Goal: Transaction & Acquisition: Purchase product/service

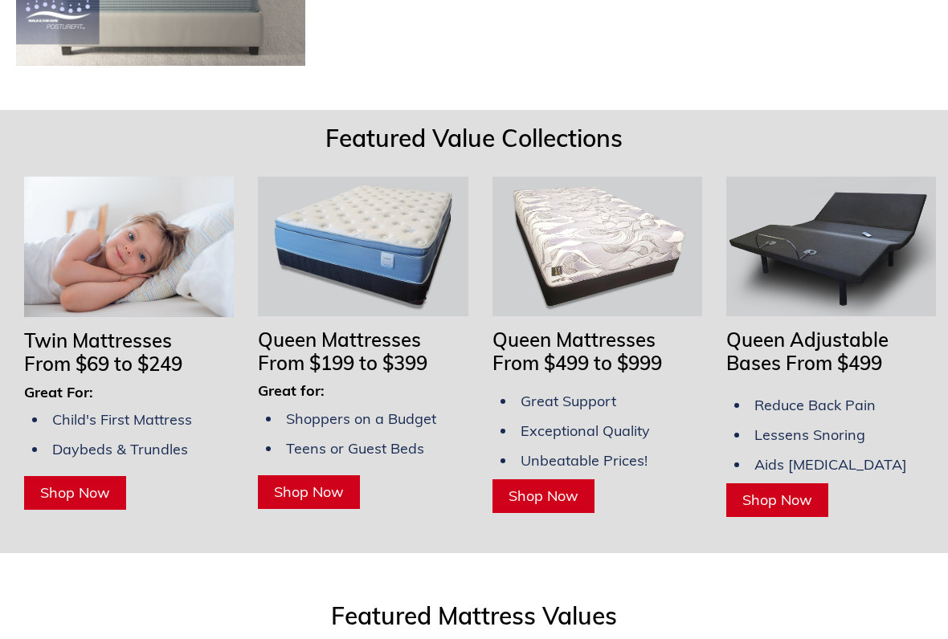
scroll to position [1411, 0]
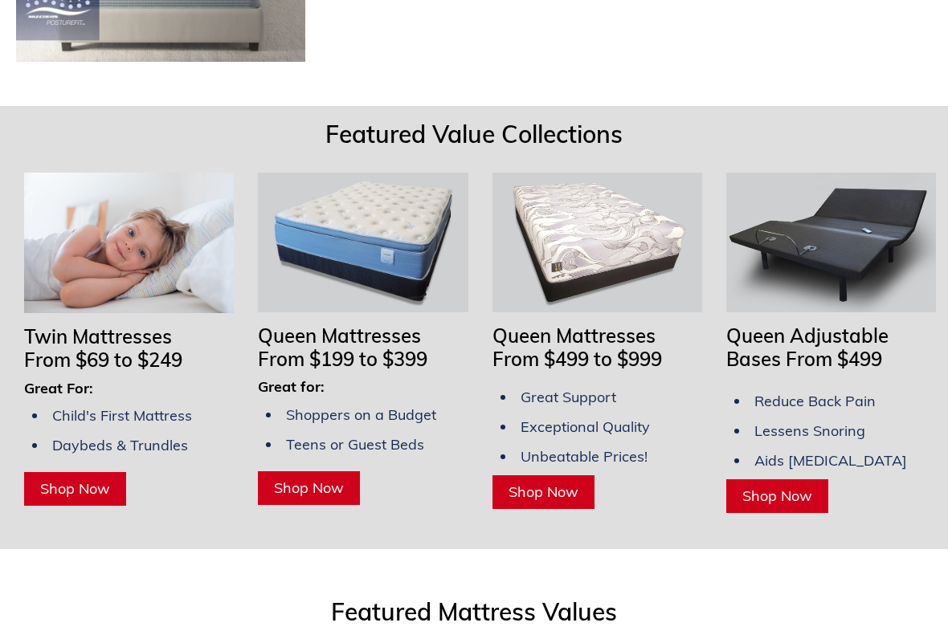
click at [777, 487] on span "Shop Now" at bounding box center [777, 496] width 70 height 18
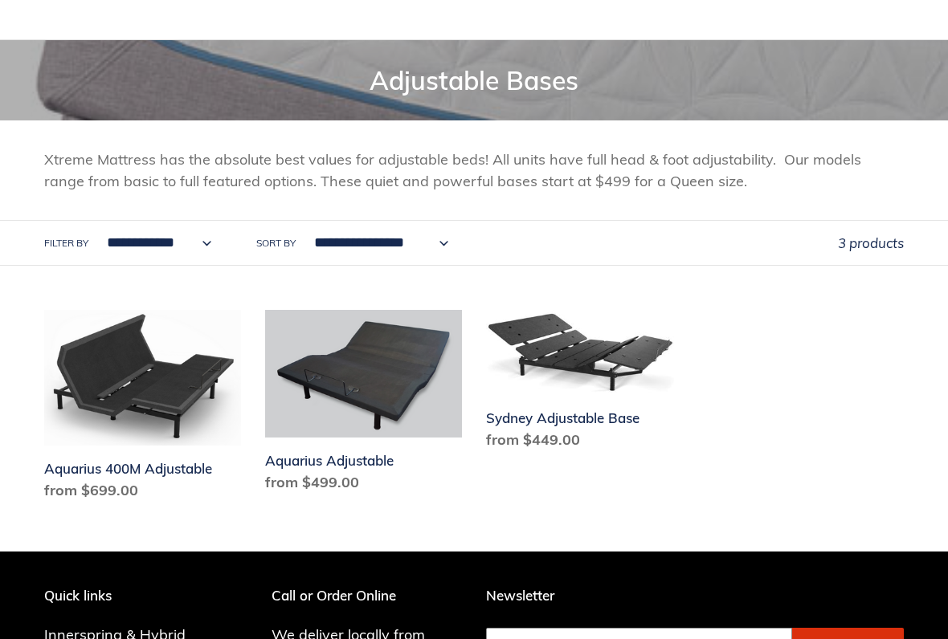
scroll to position [184, 0]
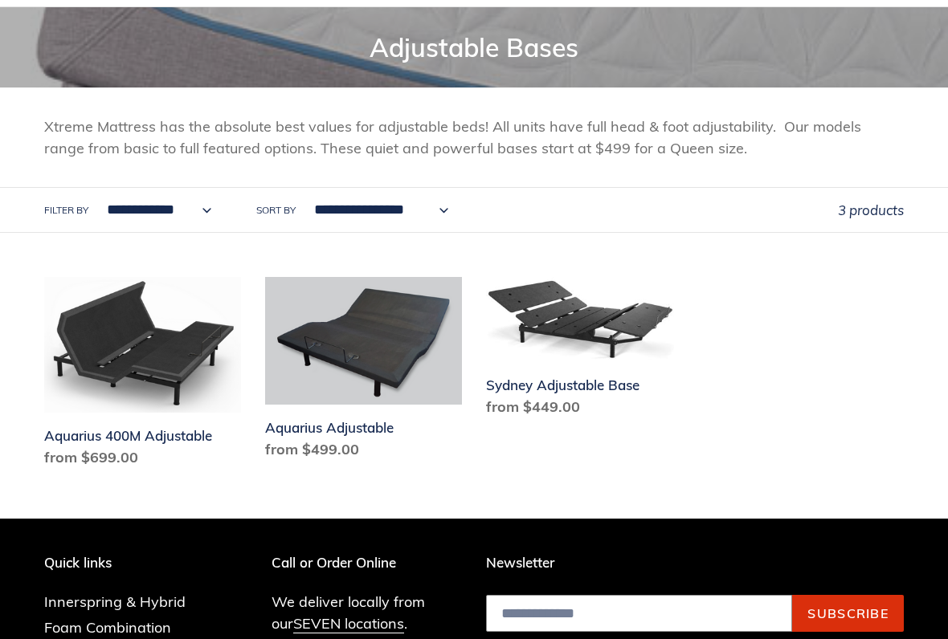
click at [342, 440] on link "Aquarius Adjustable" at bounding box center [363, 372] width 197 height 190
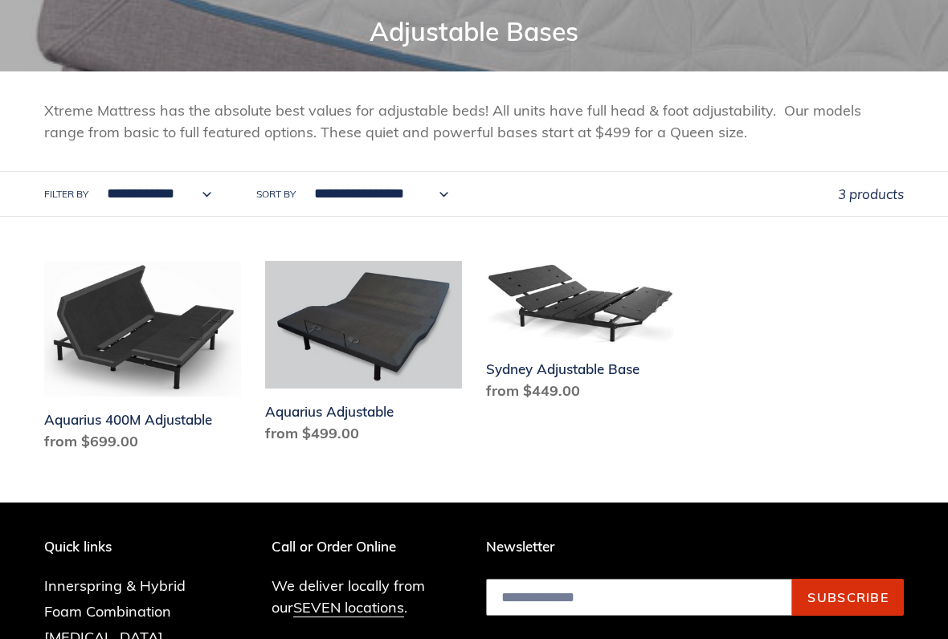
scroll to position [200, 0]
click at [602, 330] on link "Sydney Adjustable Base" at bounding box center [584, 334] width 197 height 146
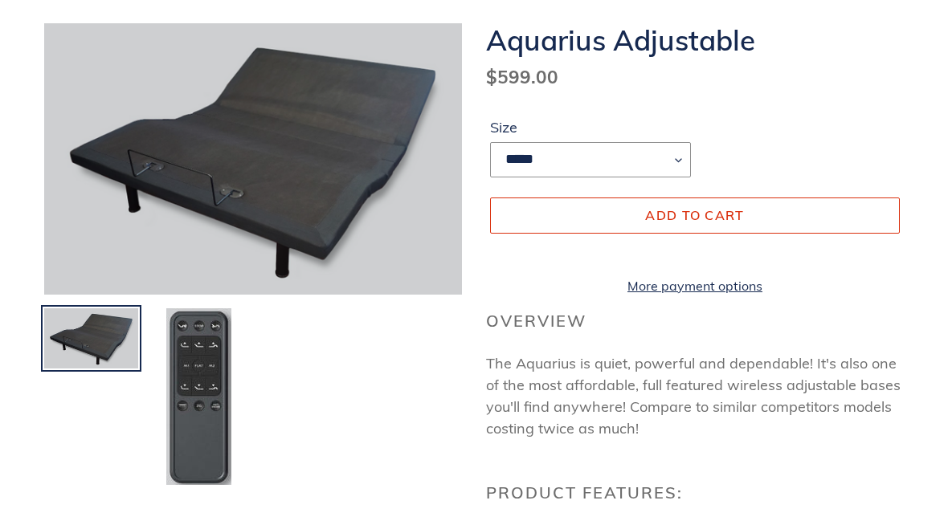
scroll to position [182, 0]
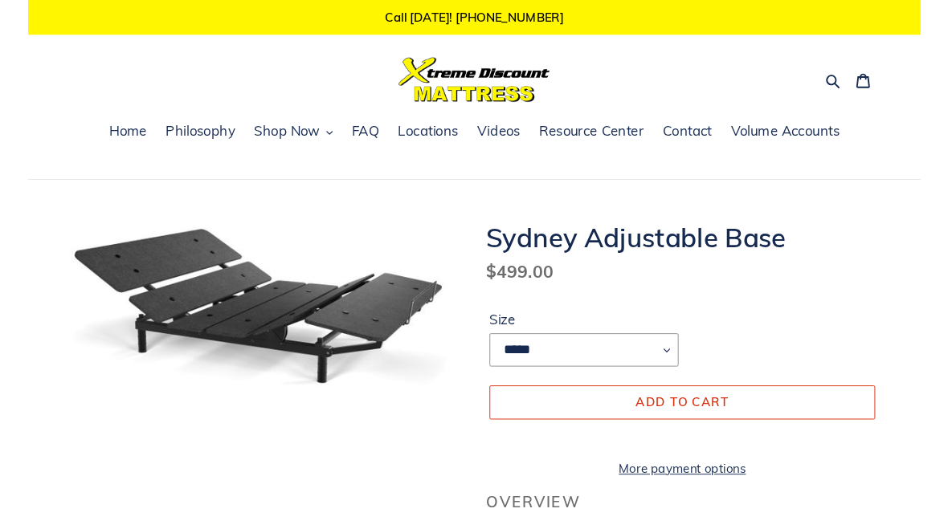
scroll to position [14, 0]
